Goal: Task Accomplishment & Management: Complete application form

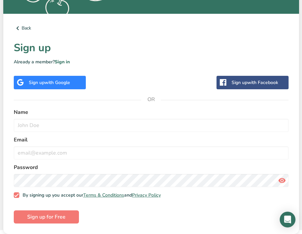
scroll to position [173, 0]
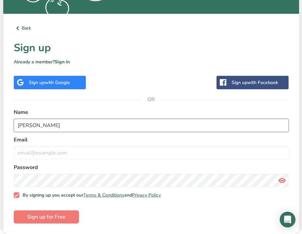
type input "[PERSON_NAME]"
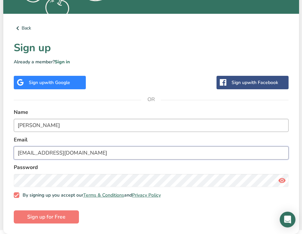
type input "[EMAIL_ADDRESS][DOMAIN_NAME]"
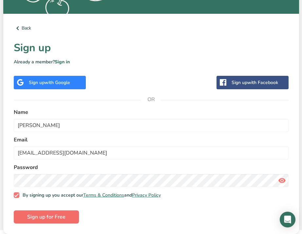
click at [41, 217] on span "Sign up for Free" at bounding box center [46, 217] width 38 height 8
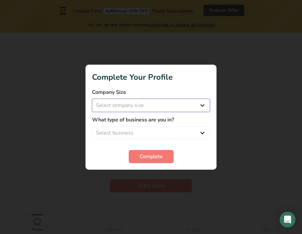
select select "1"
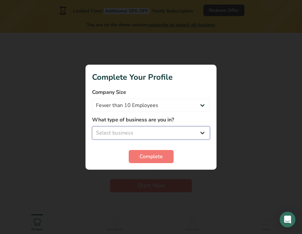
select select "8"
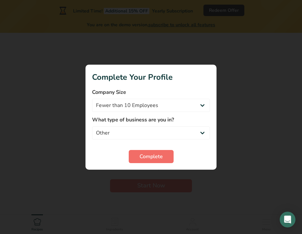
click at [137, 159] on button "Complete" at bounding box center [151, 156] width 45 height 13
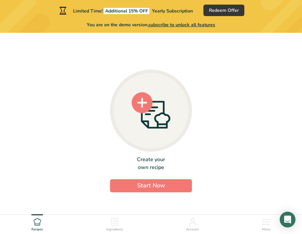
click at [153, 133] on div at bounding box center [151, 110] width 82 height 82
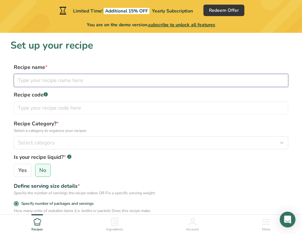
click at [37, 80] on input "text" at bounding box center [151, 80] width 275 height 13
type input "Honey"
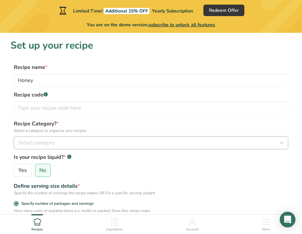
click at [30, 145] on span "Select category" at bounding box center [36, 143] width 37 height 8
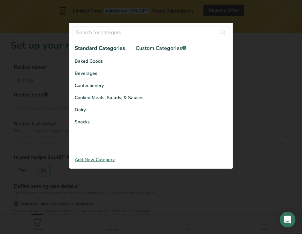
click at [256, 109] on div at bounding box center [151, 117] width 302 height 234
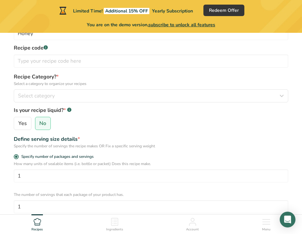
scroll to position [72, 0]
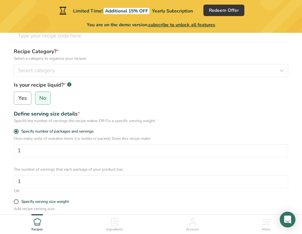
click at [24, 98] on span "Yes" at bounding box center [22, 98] width 9 height 7
click at [18, 98] on input "Yes" at bounding box center [16, 98] width 4 height 4
radio input "true"
radio input "false"
select select "22"
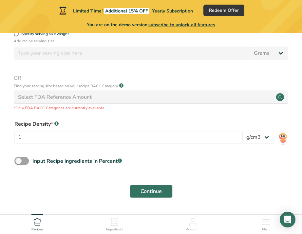
scroll to position [242, 0]
